Goal: Information Seeking & Learning: Understand process/instructions

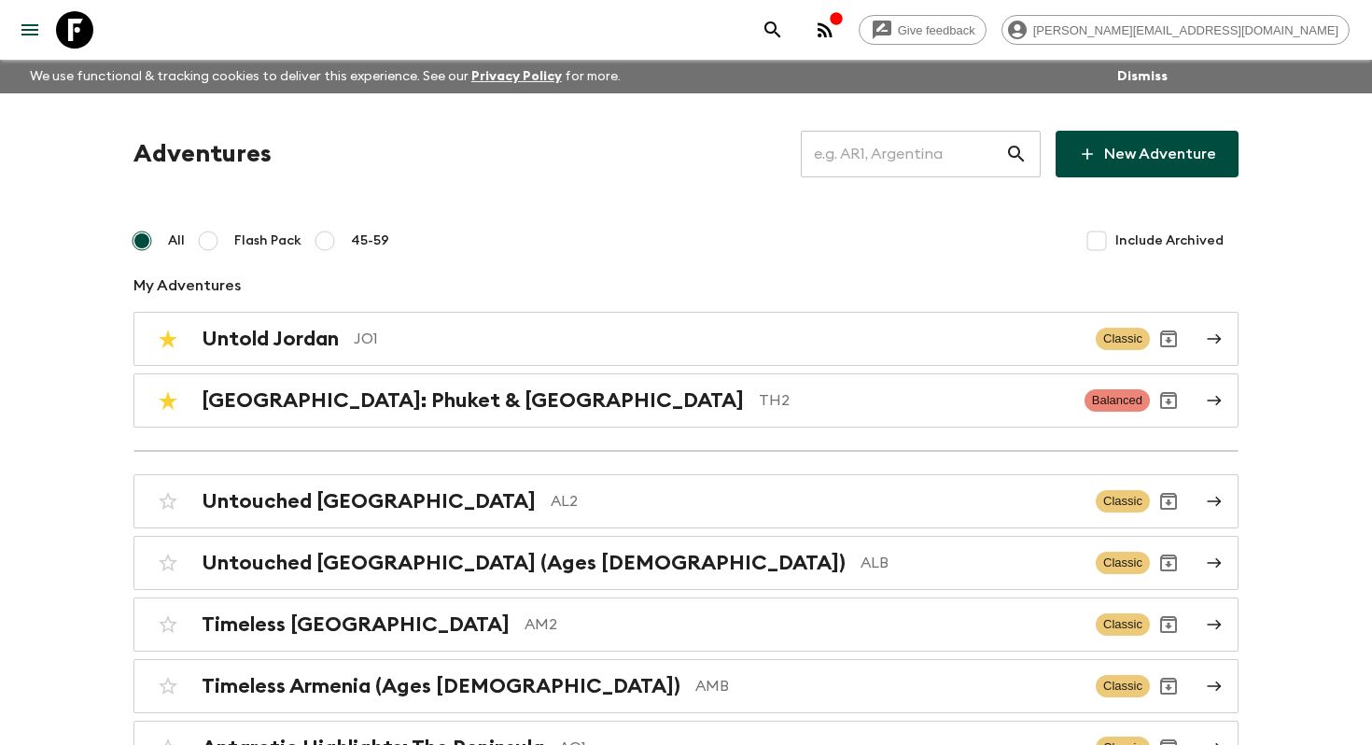
scroll to position [6350, 0]
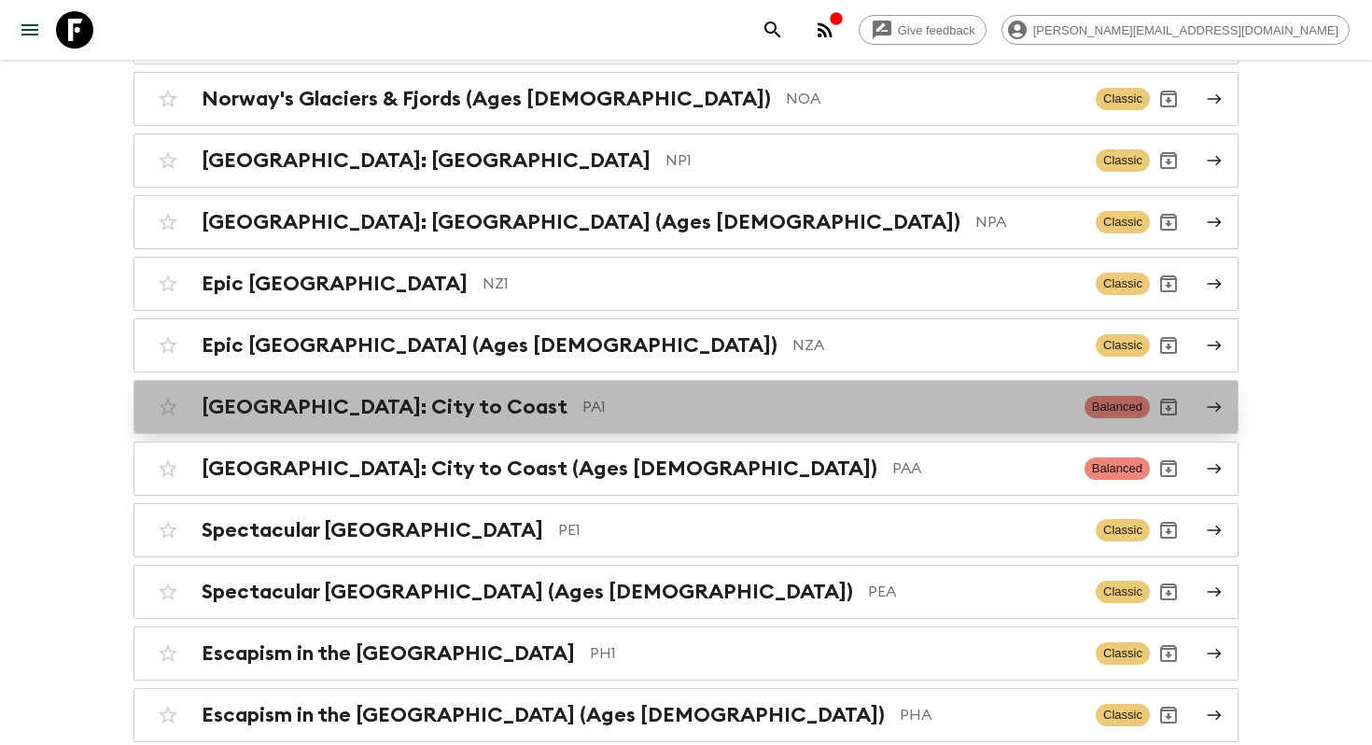
click at [582, 396] on p "PA1" at bounding box center [825, 407] width 487 height 22
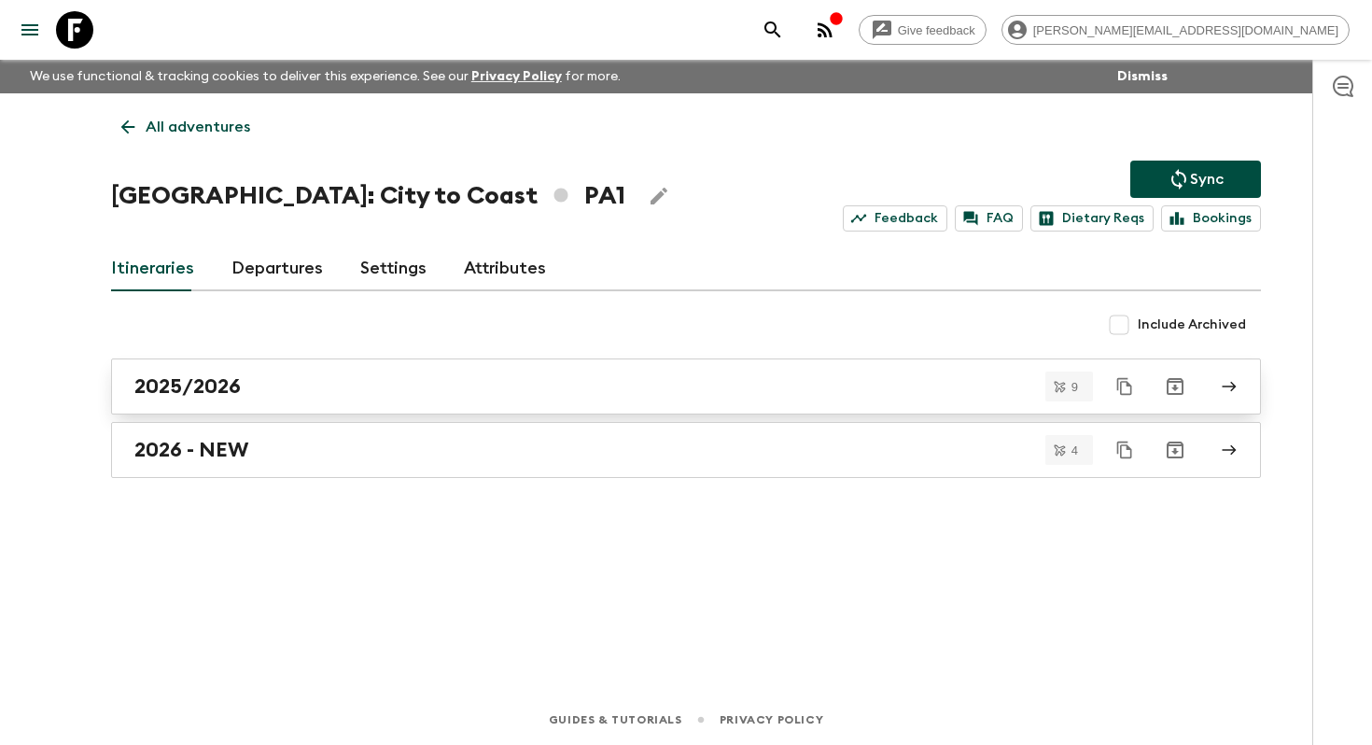
click at [248, 397] on div "2025/2026" at bounding box center [668, 386] width 1068 height 24
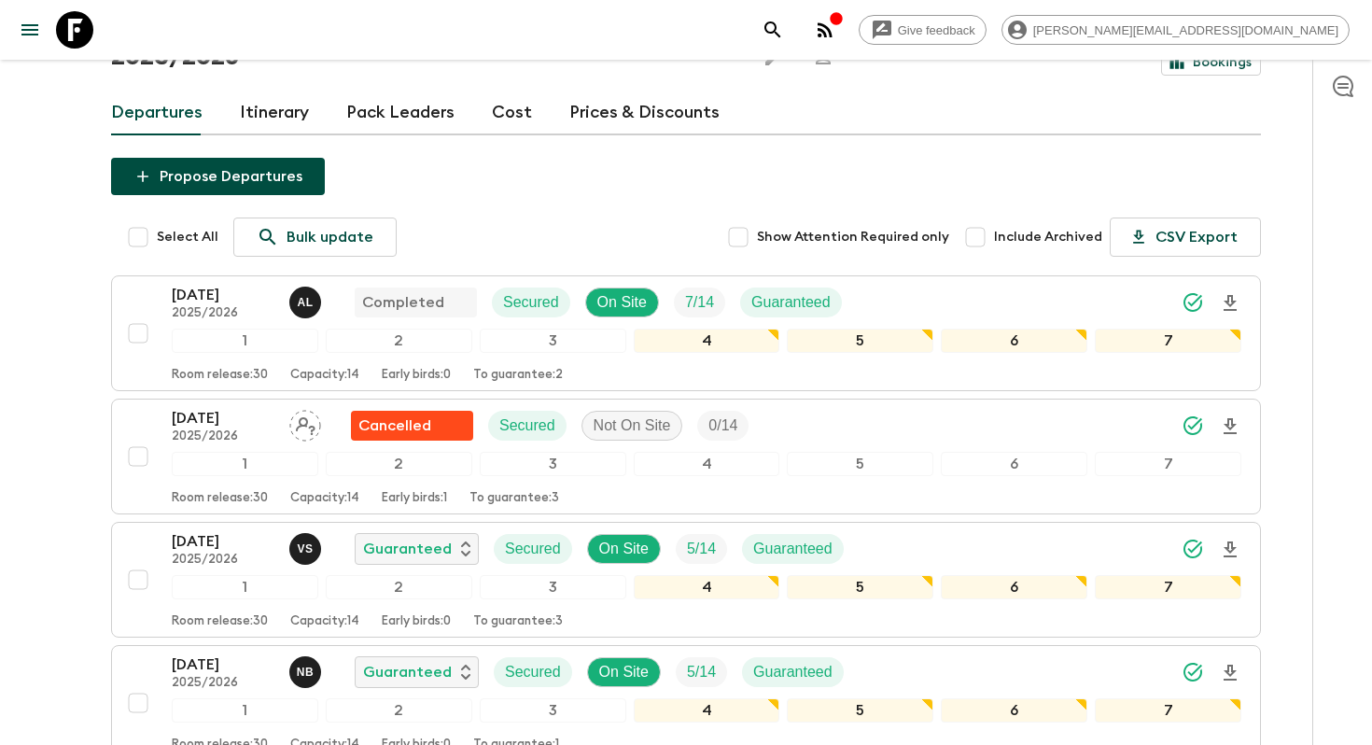
scroll to position [223, 0]
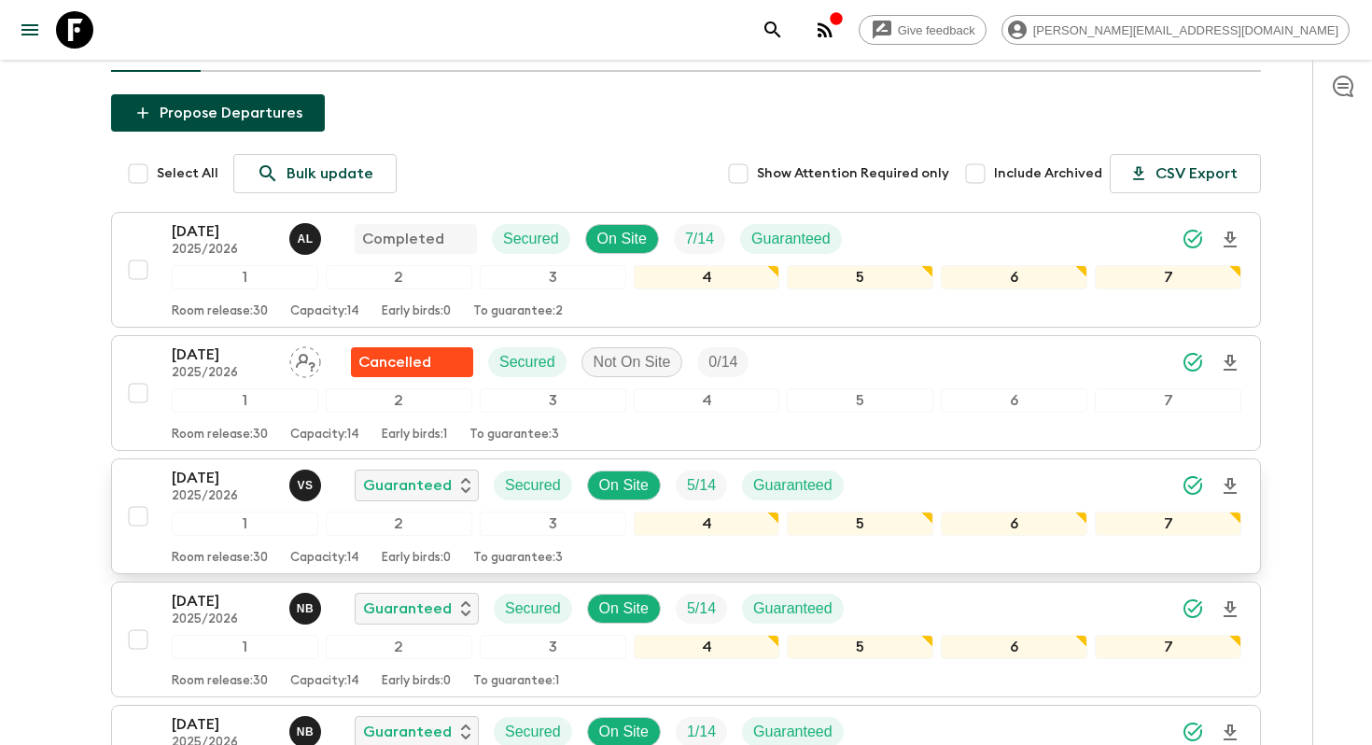
click at [200, 489] on p "2025/2026" at bounding box center [223, 496] width 103 height 15
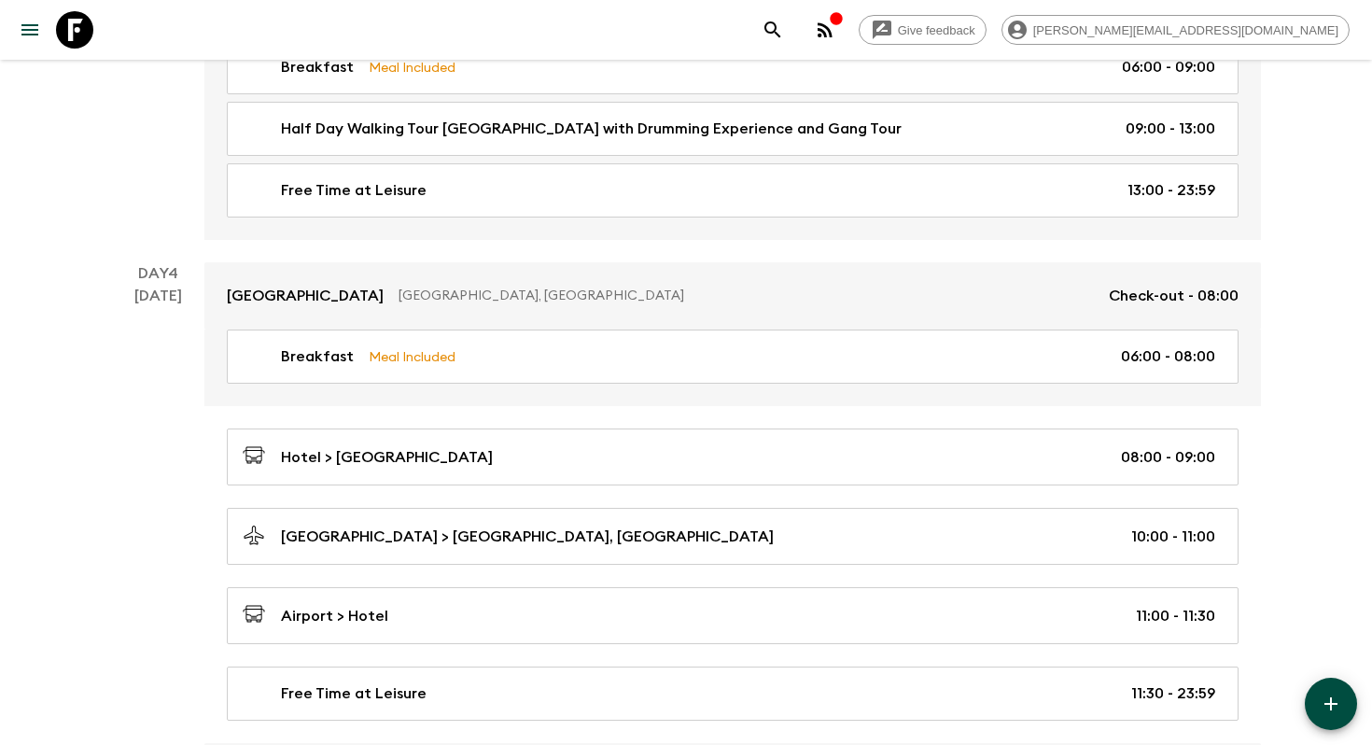
scroll to position [1210, 0]
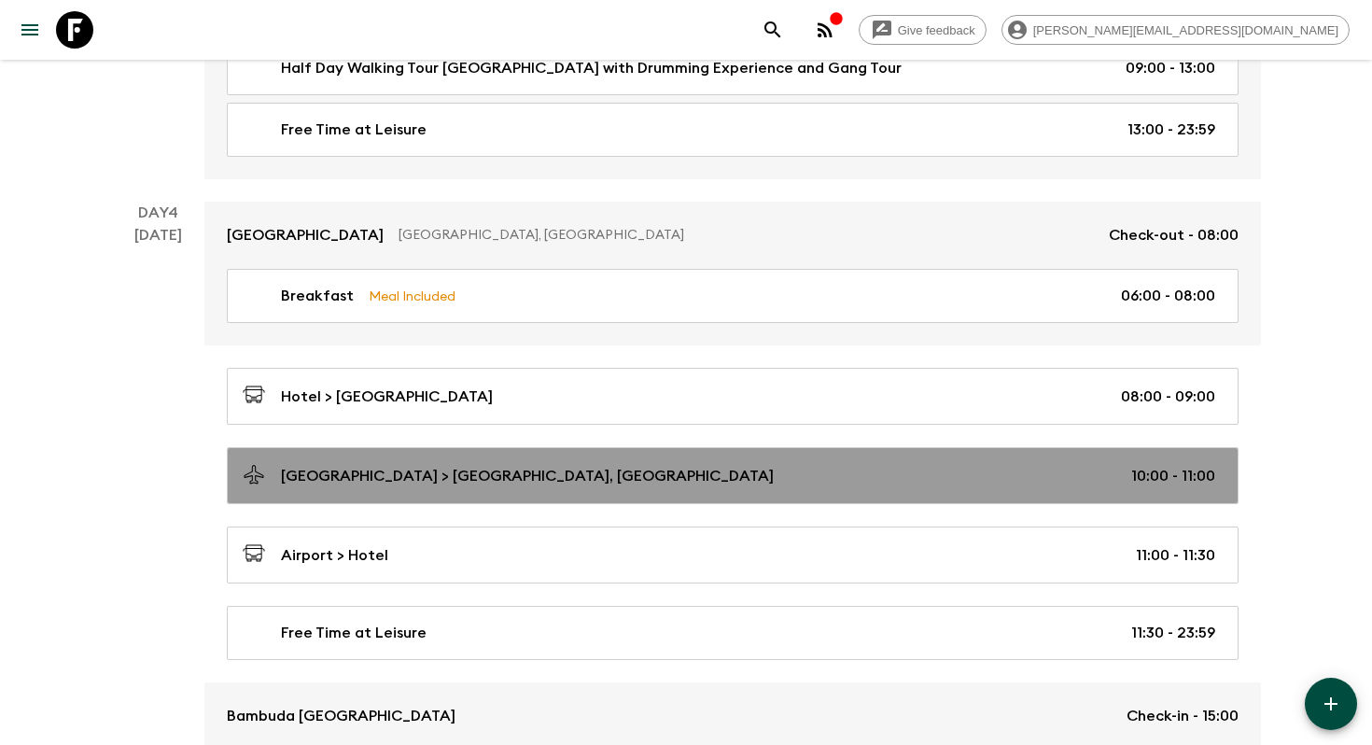
click at [282, 478] on p "[GEOGRAPHIC_DATA] > [GEOGRAPHIC_DATA], [GEOGRAPHIC_DATA]" at bounding box center [527, 476] width 493 height 22
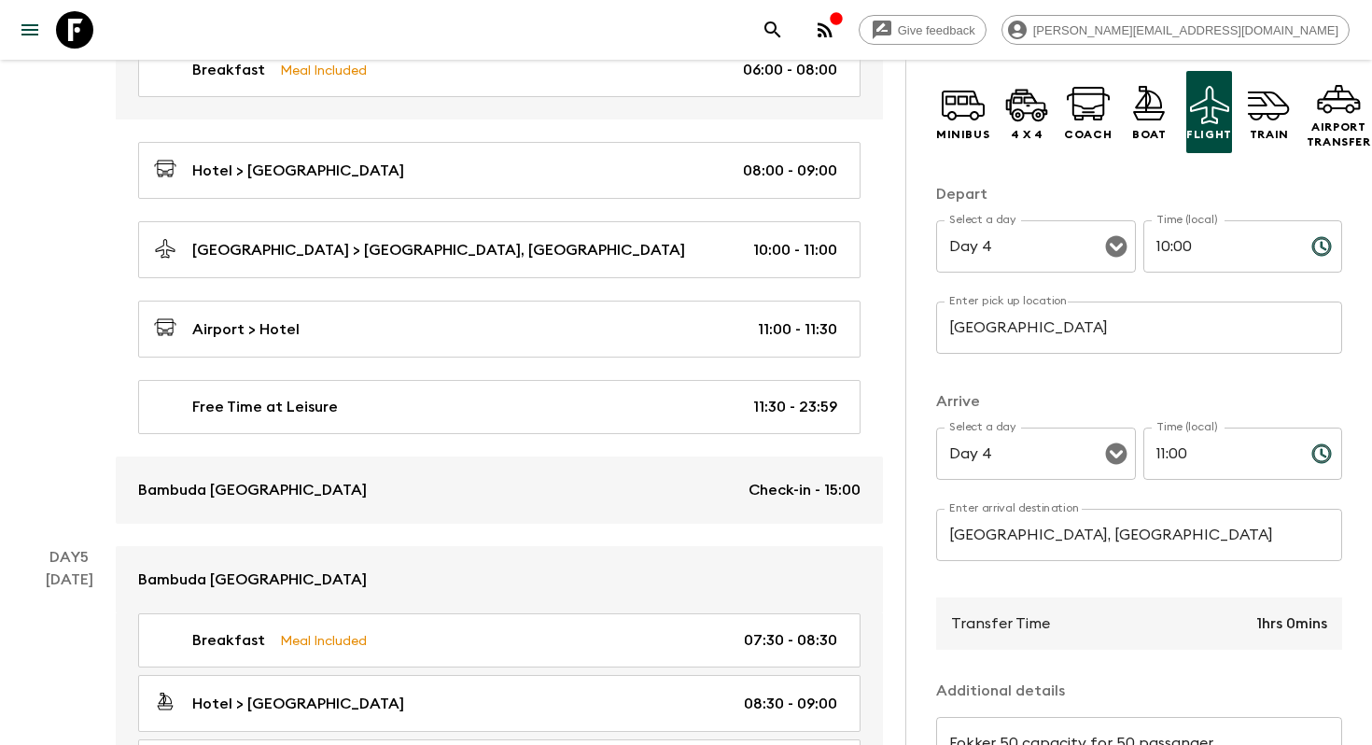
scroll to position [223, 0]
